Goal: Navigation & Orientation: Find specific page/section

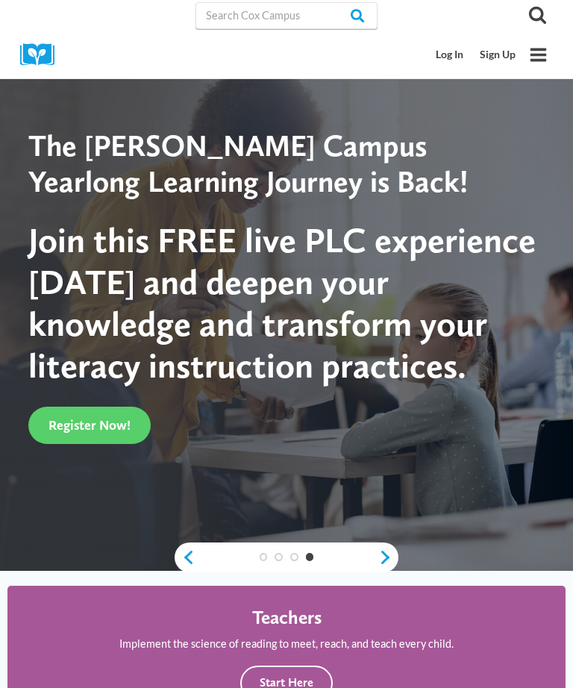
click at [458, 47] on link "Log In" at bounding box center [450, 55] width 44 height 28
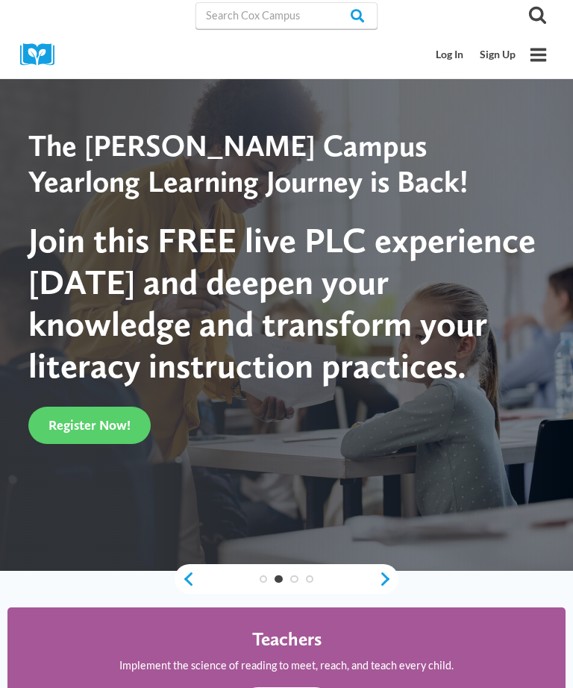
click at [98, 433] on span "Register Now!" at bounding box center [90, 425] width 82 height 16
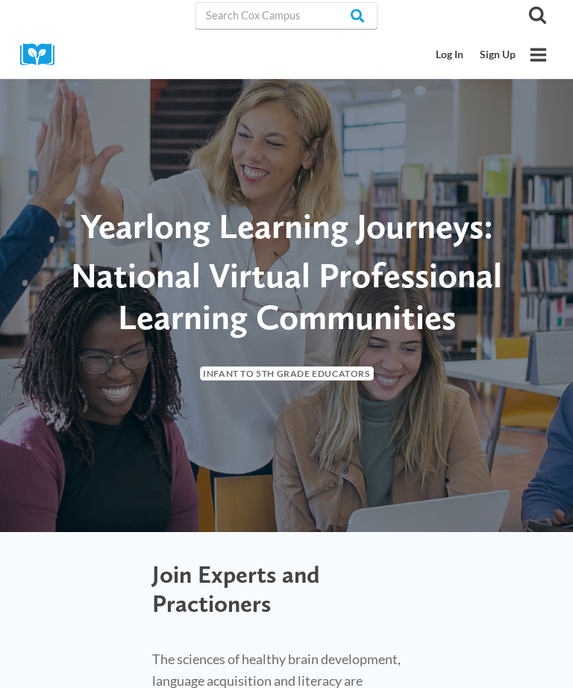
click at [540, 55] on icon "Open menu" at bounding box center [539, 54] width 16 height 13
click at [508, 57] on link "Sign Up" at bounding box center [498, 55] width 52 height 28
